Goal: Task Accomplishment & Management: Manage account settings

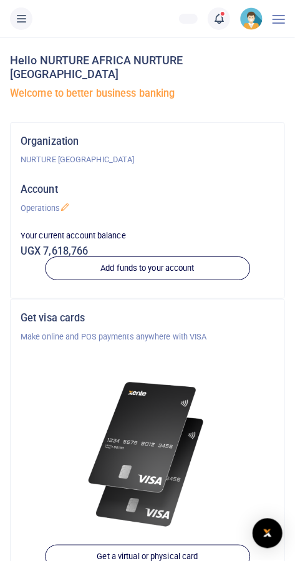
click at [220, 17] on icon at bounding box center [219, 19] width 12 height 14
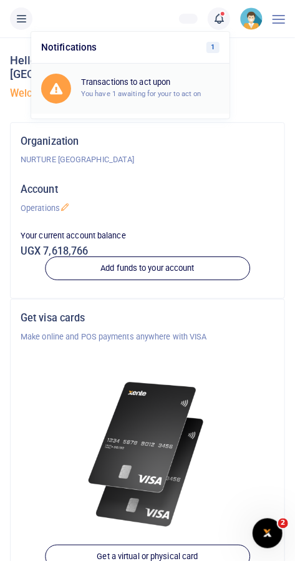
click at [183, 93] on small "You have 1 awaiting for your to act on" at bounding box center [141, 93] width 120 height 9
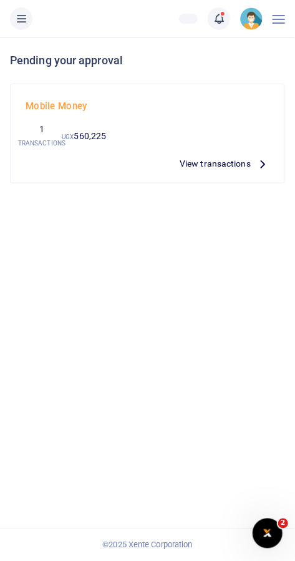
click at [227, 162] on span "View transactions" at bounding box center [215, 164] width 71 height 14
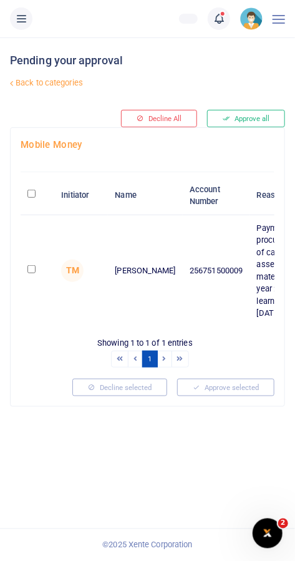
click at [31, 267] on input "checkbox" at bounding box center [31, 269] width 8 height 8
checkbox input "true"
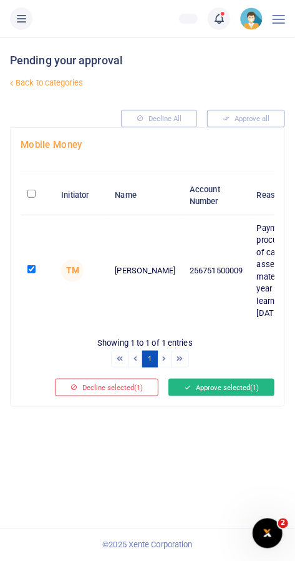
click at [232, 382] on button "Approve selected (1)" at bounding box center [221, 387] width 106 height 17
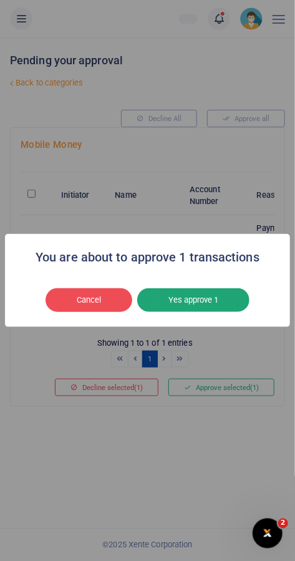
click at [206, 311] on button "Yes approve 1" at bounding box center [193, 300] width 112 height 24
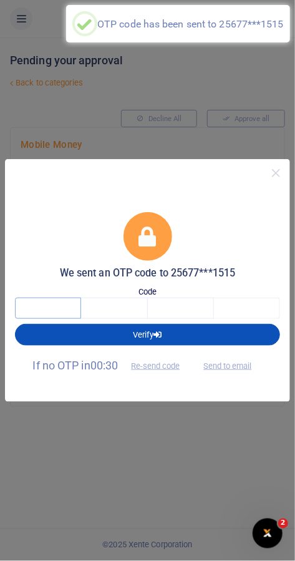
click at [33, 303] on input "text" at bounding box center [48, 308] width 66 height 21
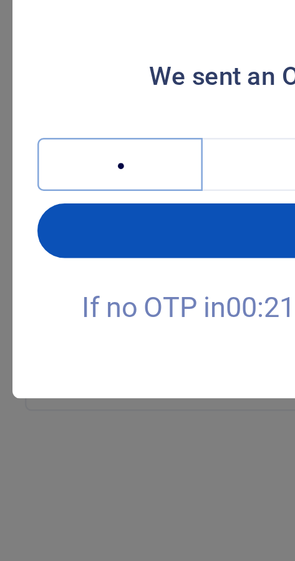
type input "6"
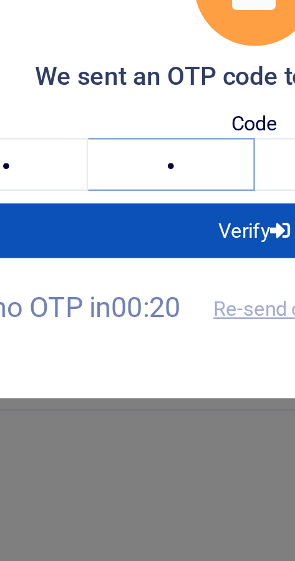
type input "7"
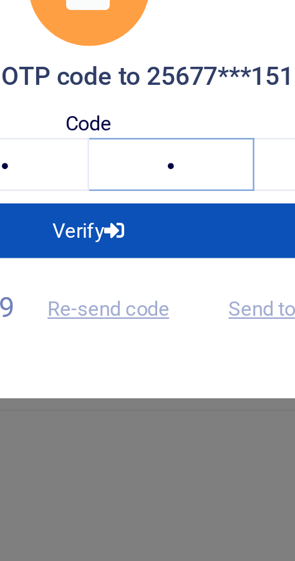
type input "9"
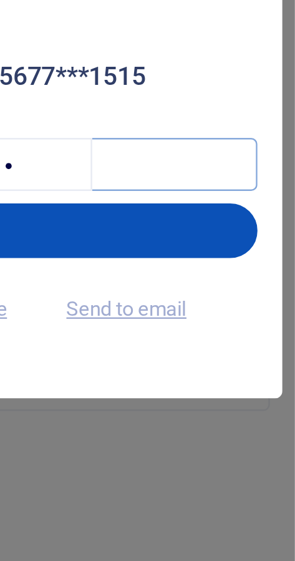
type input "8"
